Goal: Task Accomplishment & Management: Complete application form

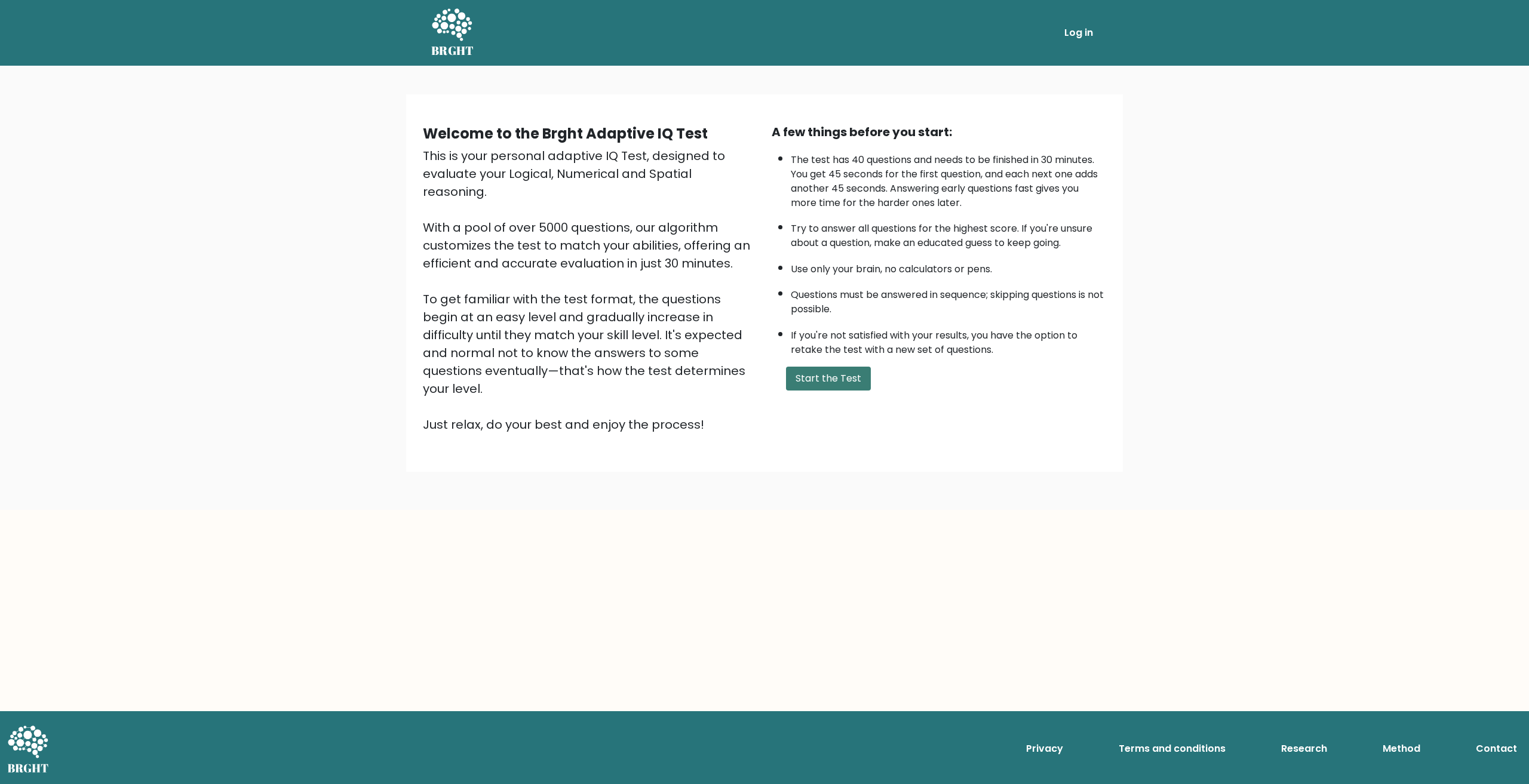
click at [792, 384] on button "Start the Test" at bounding box center [828, 378] width 85 height 24
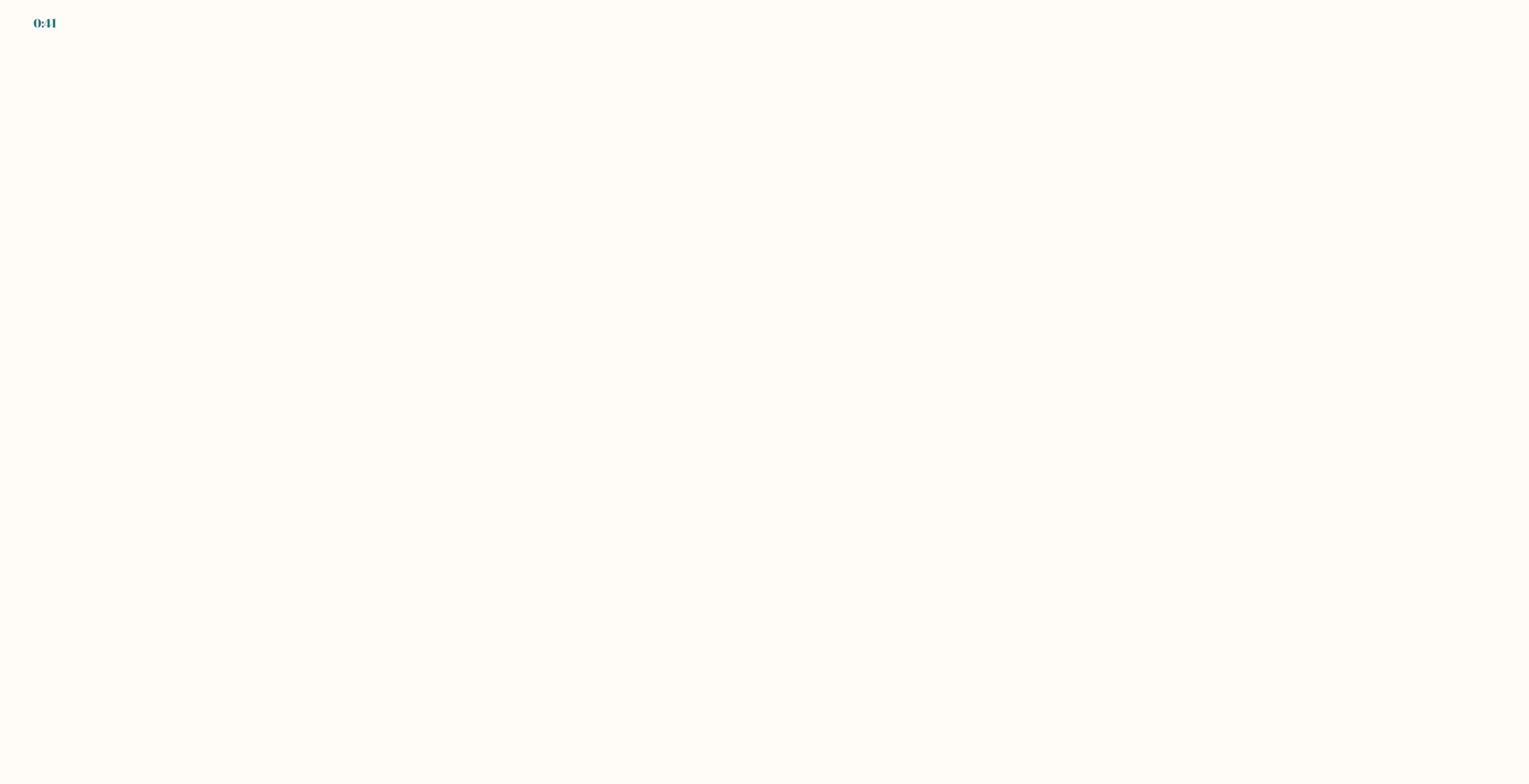
click at [816, 372] on body "0:41" at bounding box center [764, 392] width 1529 height 784
click at [801, 369] on body "0:41" at bounding box center [764, 392] width 1529 height 784
drag, startPoint x: 594, startPoint y: 218, endPoint x: 556, endPoint y: 226, distance: 38.8
click at [591, 218] on body "0:40" at bounding box center [764, 392] width 1529 height 784
drag, startPoint x: 556, startPoint y: 226, endPoint x: 511, endPoint y: 228, distance: 45.0
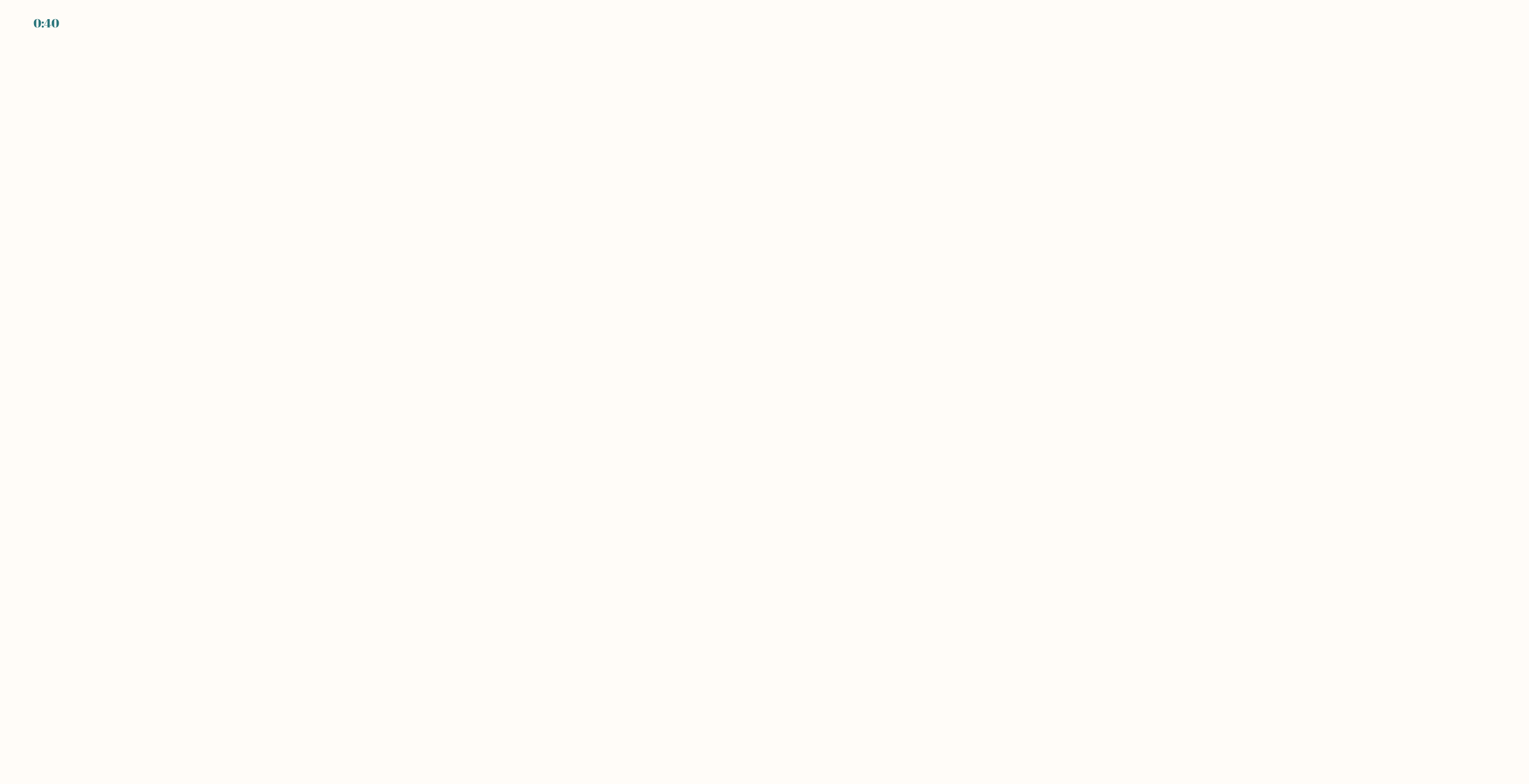
click at [522, 228] on body "0:40" at bounding box center [764, 392] width 1529 height 784
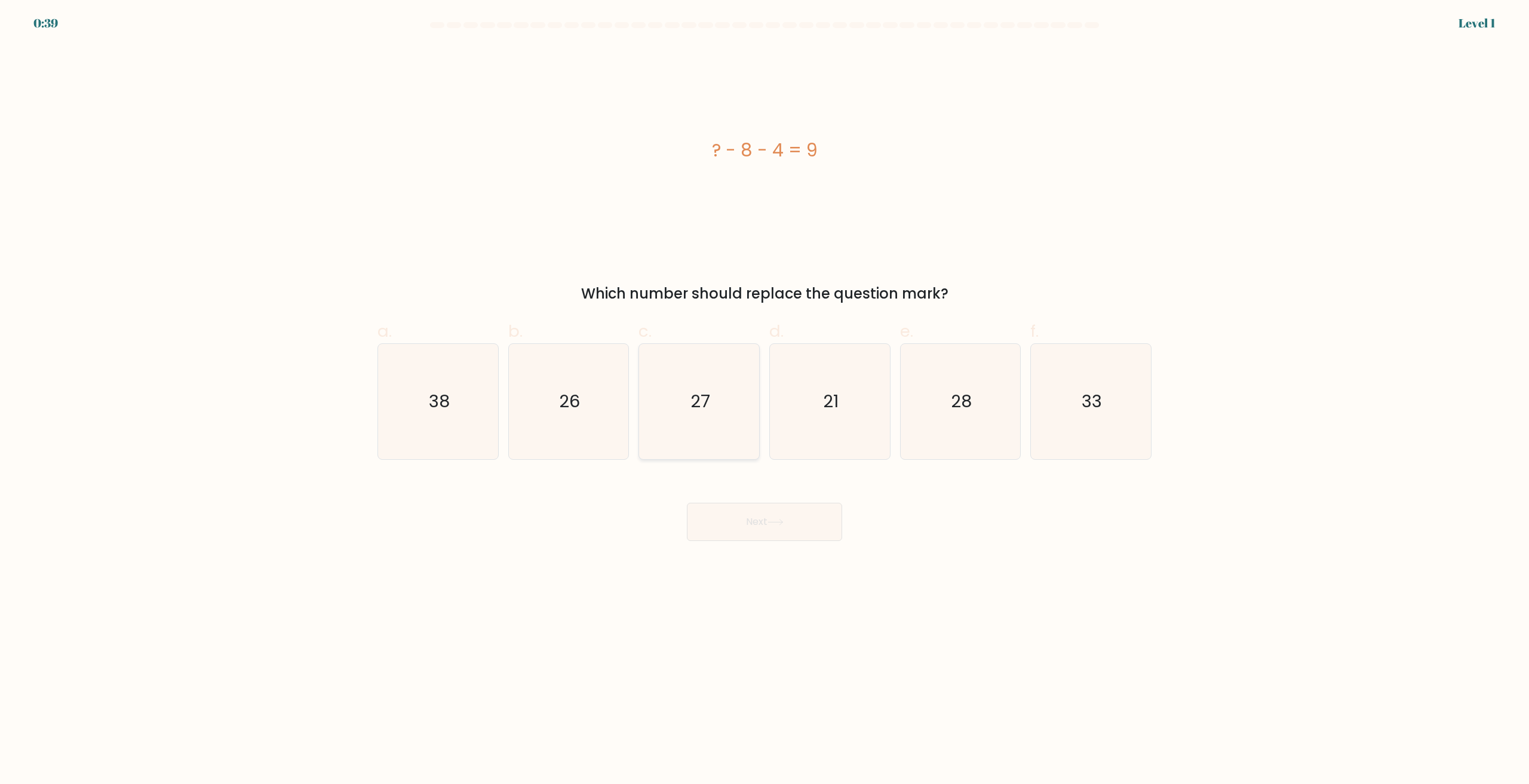
click at [716, 382] on icon "27" at bounding box center [698, 401] width 115 height 115
click at [764, 392] on input "c. 27" at bounding box center [764, 396] width 1 height 8
radio input "true"
click at [716, 382] on icon "27" at bounding box center [698, 401] width 114 height 114
click at [764, 392] on input "c. 27" at bounding box center [764, 396] width 1 height 8
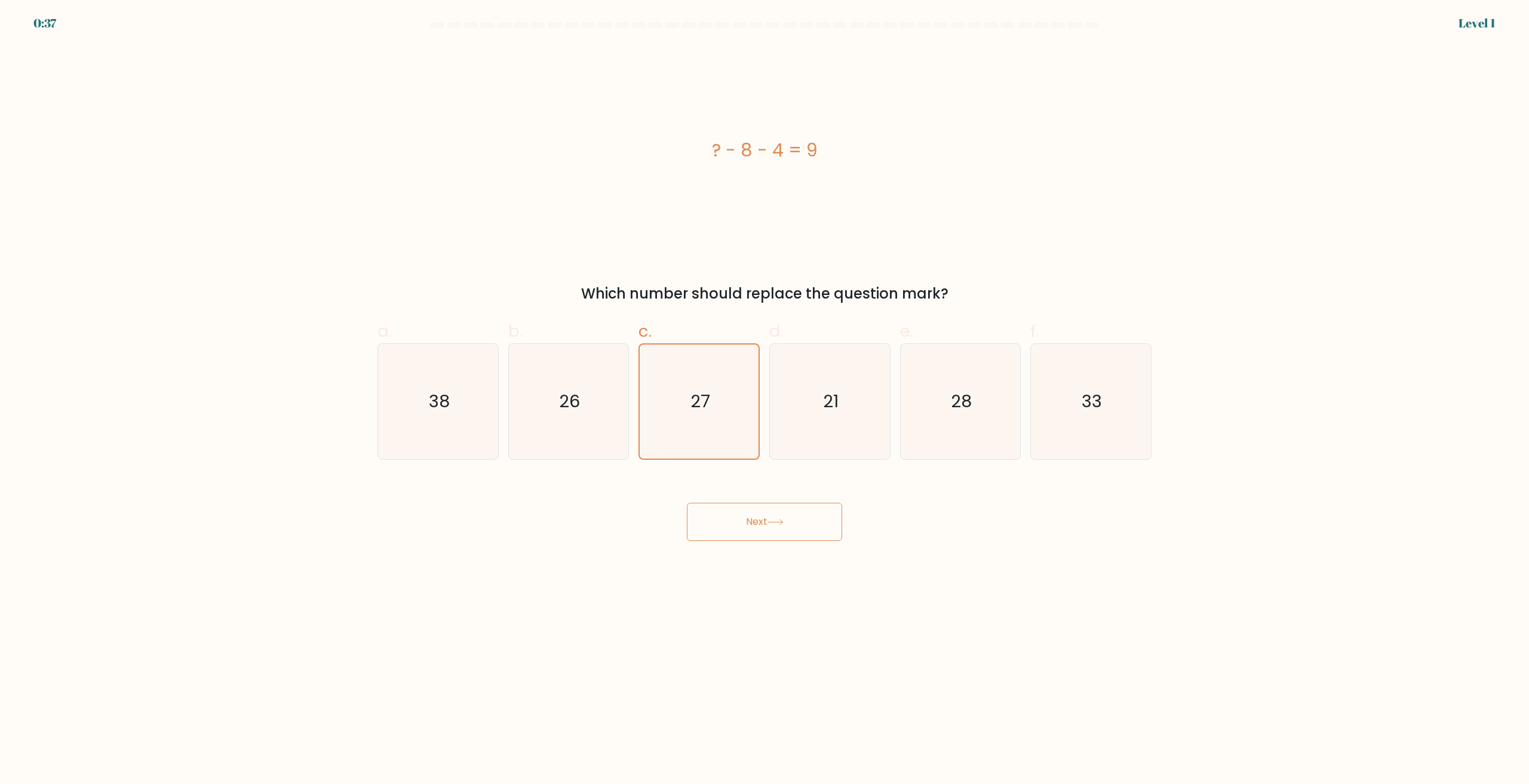
click at [736, 527] on button "Next" at bounding box center [764, 521] width 155 height 38
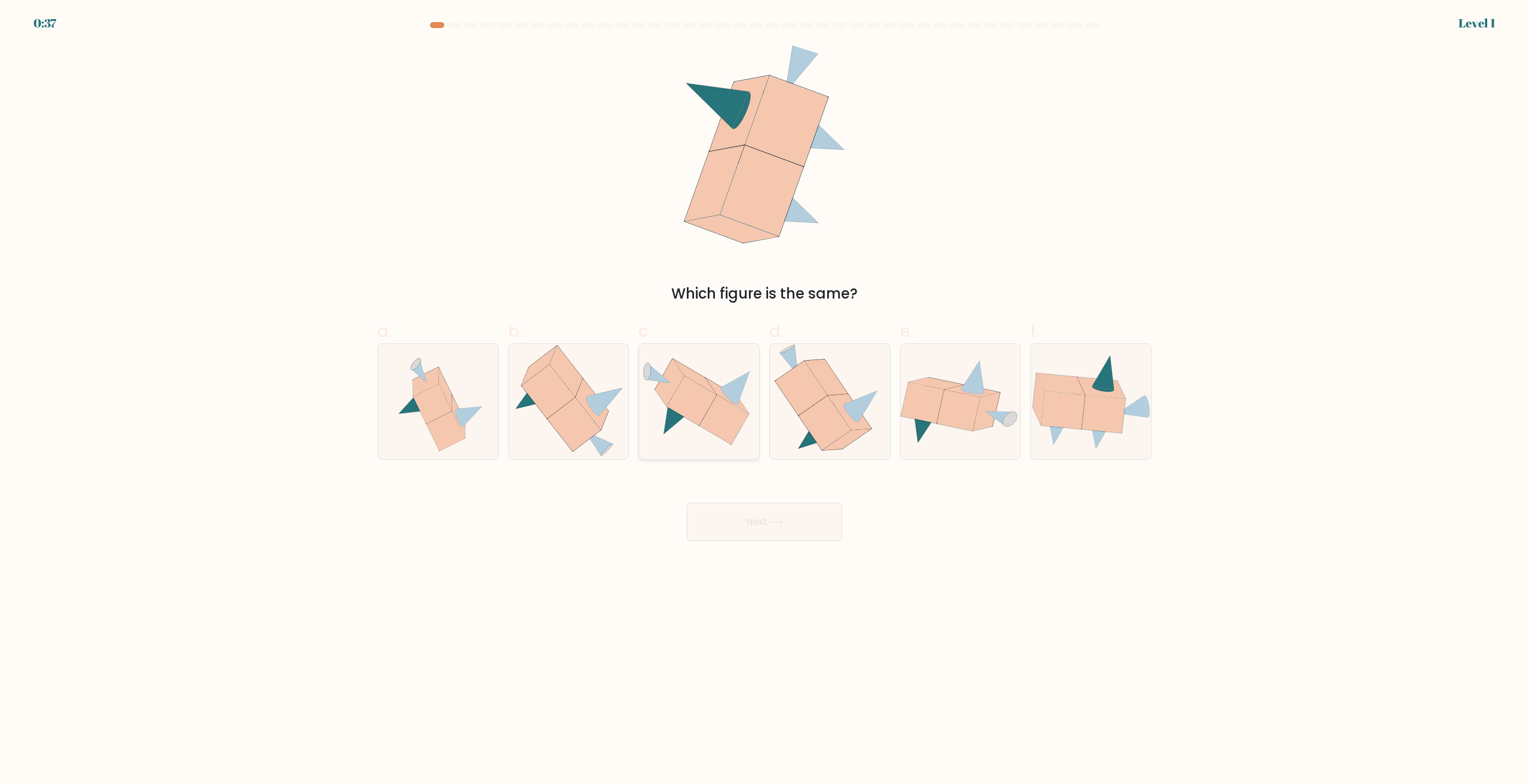
click at [756, 411] on icon at bounding box center [698, 401] width 120 height 86
click at [764, 400] on input "c." at bounding box center [764, 396] width 1 height 8
radio input "true"
click at [749, 502] on div "Next" at bounding box center [764, 507] width 788 height 67
click at [763, 530] on button "Next" at bounding box center [764, 521] width 155 height 38
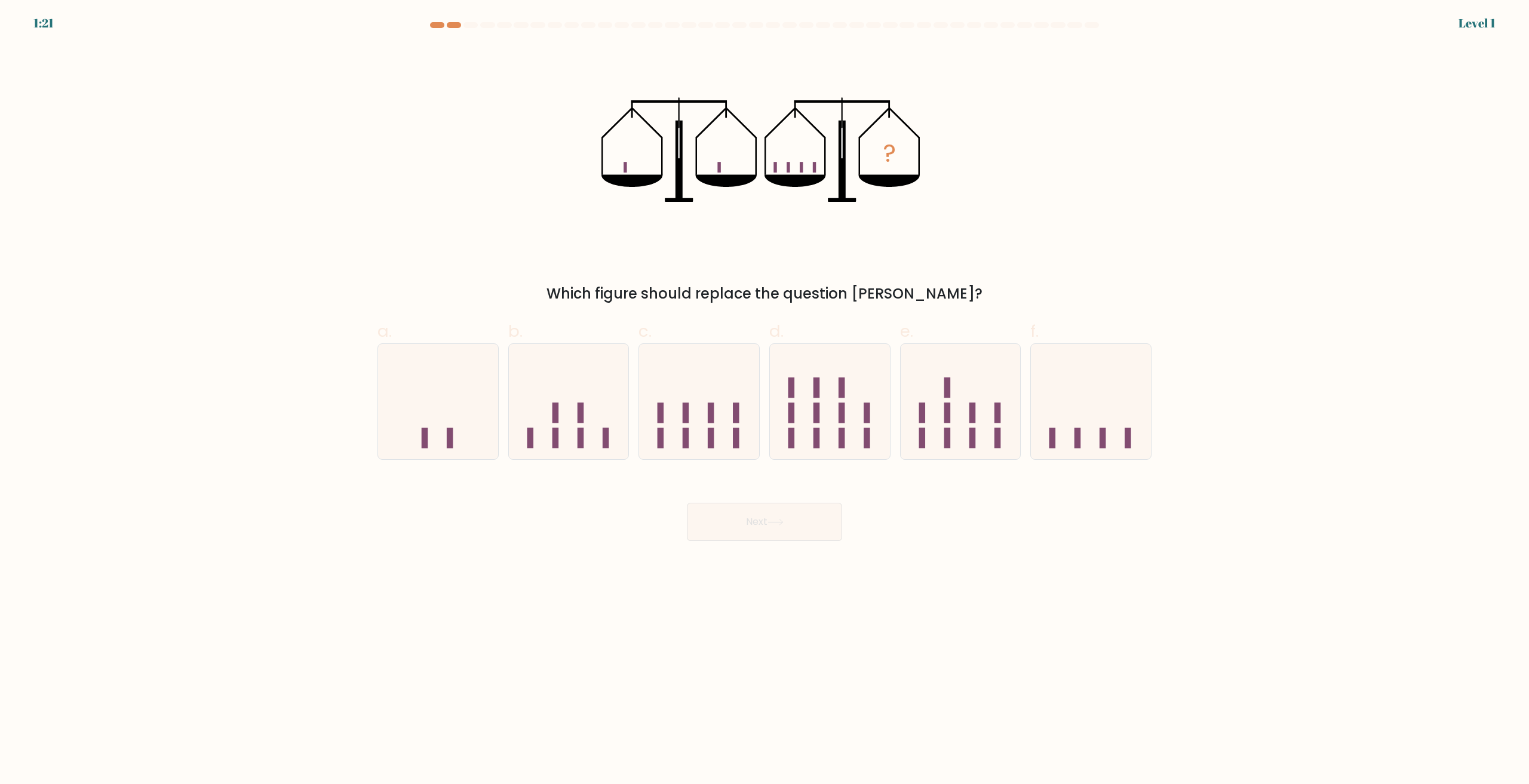
click at [742, 438] on icon at bounding box center [698, 402] width 120 height 99
click at [764, 400] on input "c." at bounding box center [764, 396] width 1 height 8
radio input "true"
click at [745, 528] on button "Next" at bounding box center [764, 521] width 155 height 38
